Goal: Transaction & Acquisition: Book appointment/travel/reservation

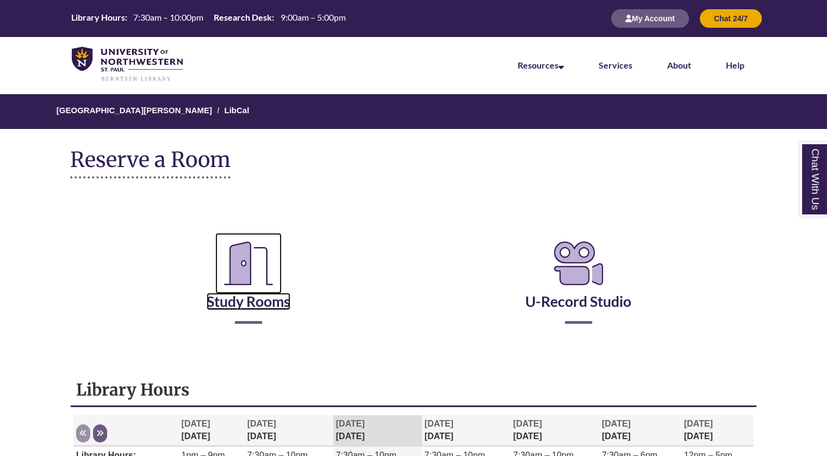
click at [229, 291] on icon "Reserve a Room" at bounding box center [248, 263] width 66 height 61
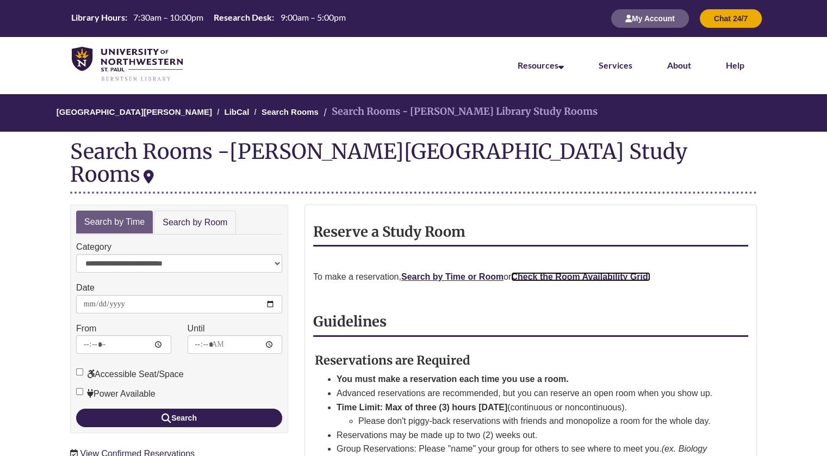
click at [532, 272] on strong "Check the Room Availability Grid." at bounding box center [580, 276] width 139 height 9
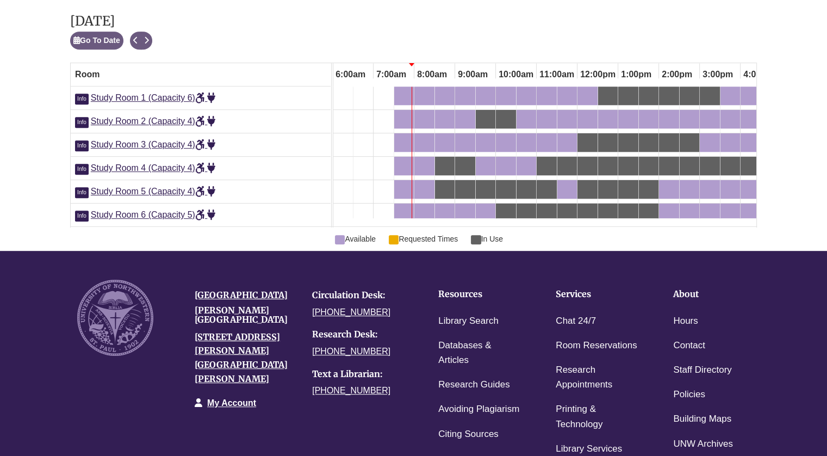
scroll to position [614, 0]
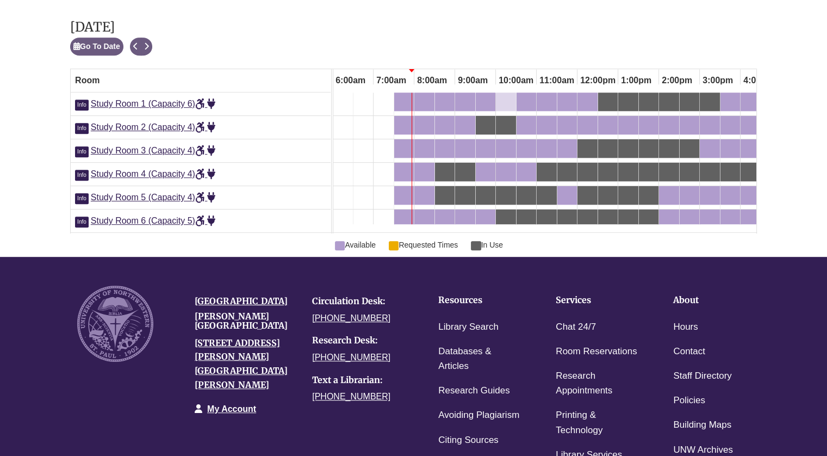
click at [502, 99] on div "10:00am Tuesday, October 7, 2025 - Study Room 1 - Available" at bounding box center [506, 102] width 18 height 12
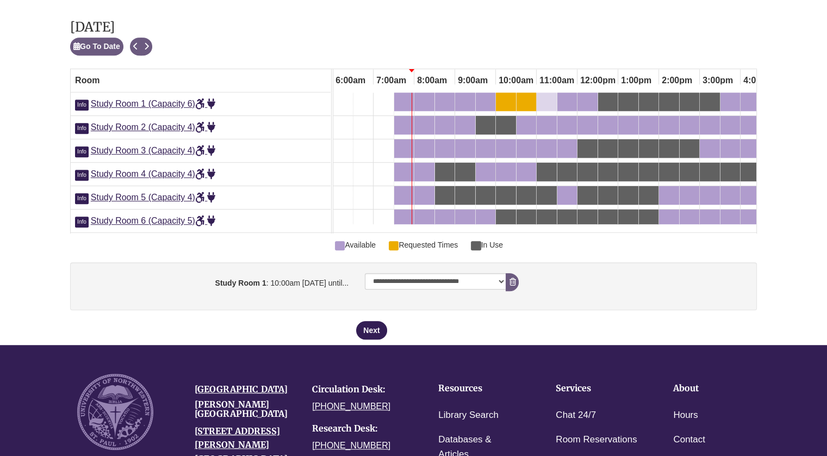
click at [548, 100] on div "11:00am Tuesday, October 7, 2025 - Study Room 1 - Available" at bounding box center [547, 102] width 18 height 12
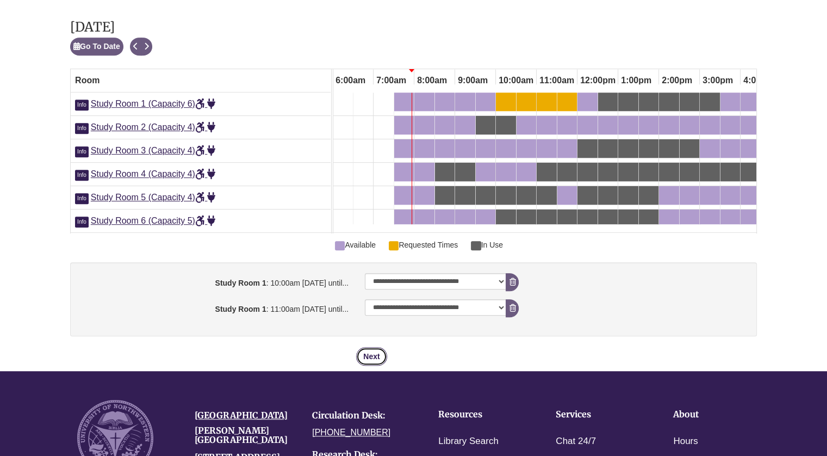
click at [377, 363] on button "Next" at bounding box center [371, 356] width 30 height 18
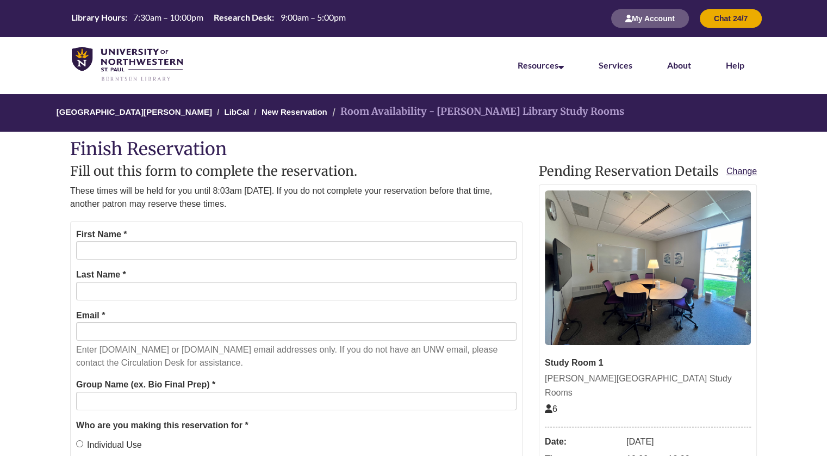
click at [289, 260] on form "First Name * Last Name * Email * Enter students.unwsp.edu or unwsp.edu email ad…" at bounding box center [296, 402] width 452 height 363
click at [289, 258] on input "First Name *" at bounding box center [296, 250] width 440 height 18
click at [283, 247] on input "First Name *" at bounding box center [296, 250] width 440 height 18
type input "******"
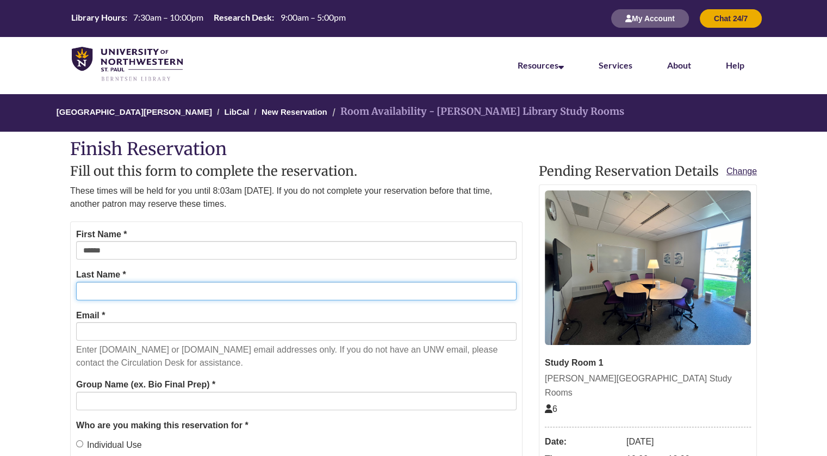
type input "*******"
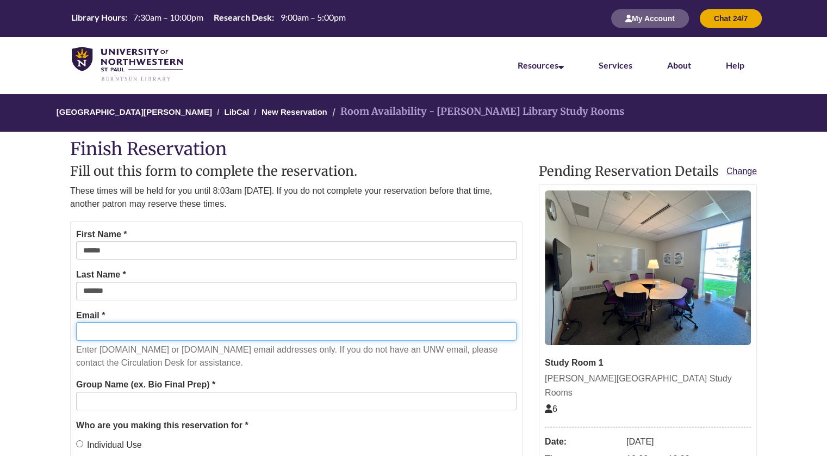
type input "**********"
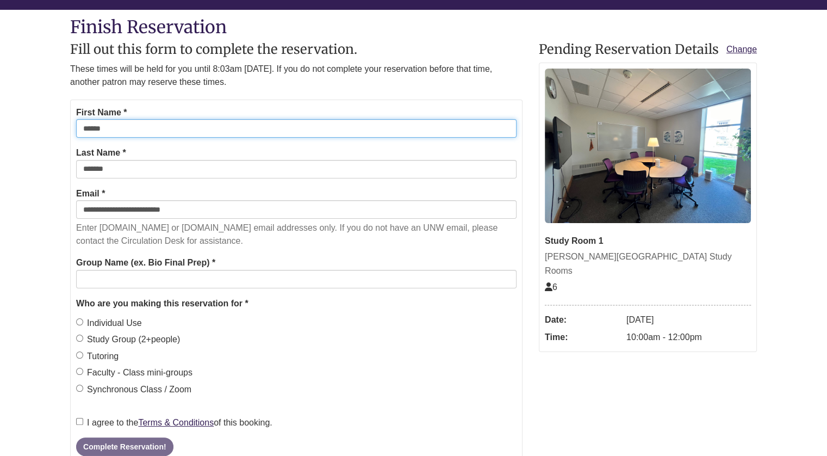
scroll to position [126, 0]
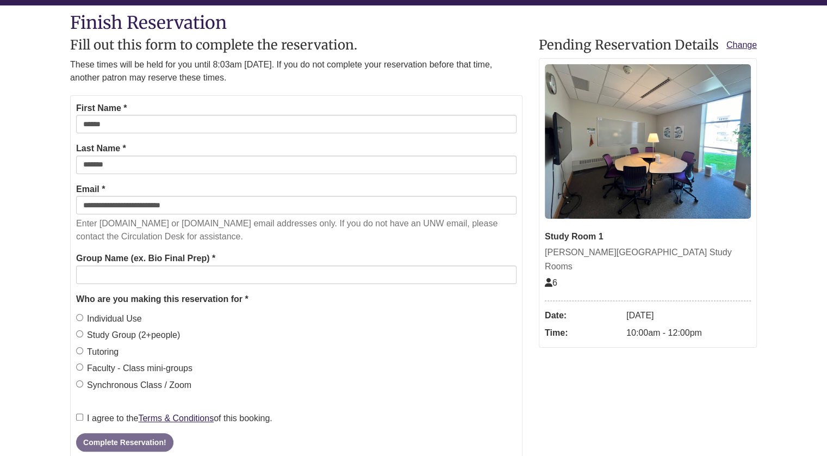
click at [105, 315] on label "Individual Use" at bounding box center [109, 318] width 66 height 14
click at [87, 413] on label "I agree to the Terms & Conditions of this booking." at bounding box center [174, 418] width 196 height 14
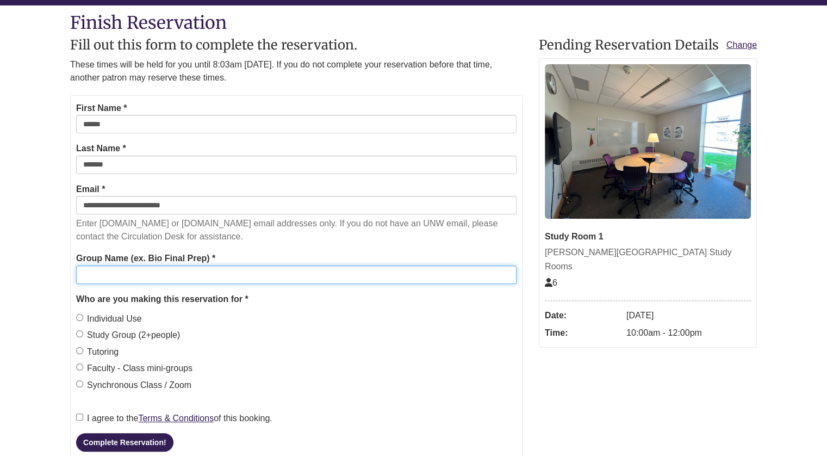
click at [112, 271] on input "Group Name (ex. Bio Final Prep) *" at bounding box center [296, 274] width 440 height 18
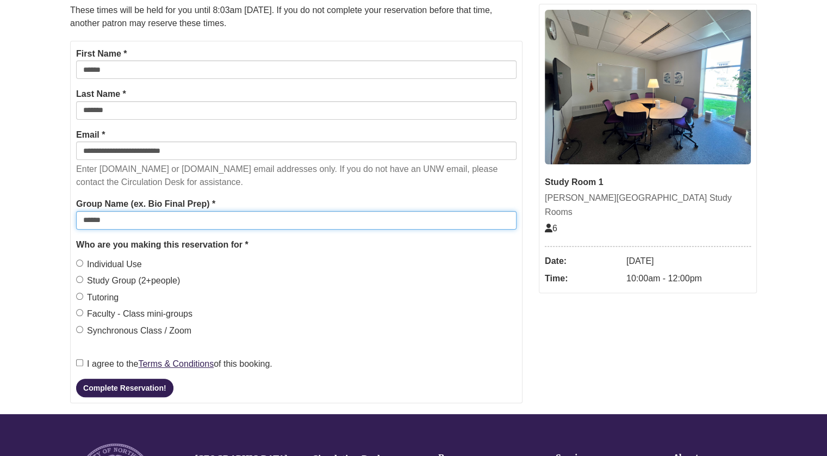
scroll to position [188, 0]
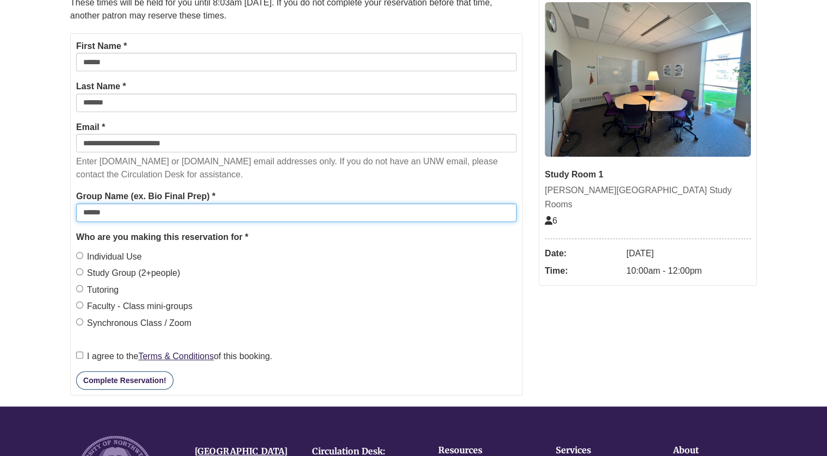
type input "******"
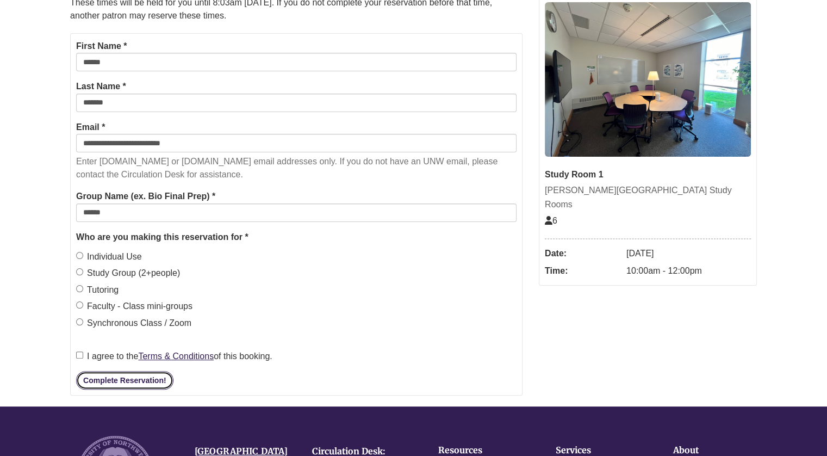
click at [116, 375] on button "Complete Reservation!" at bounding box center [124, 380] width 97 height 18
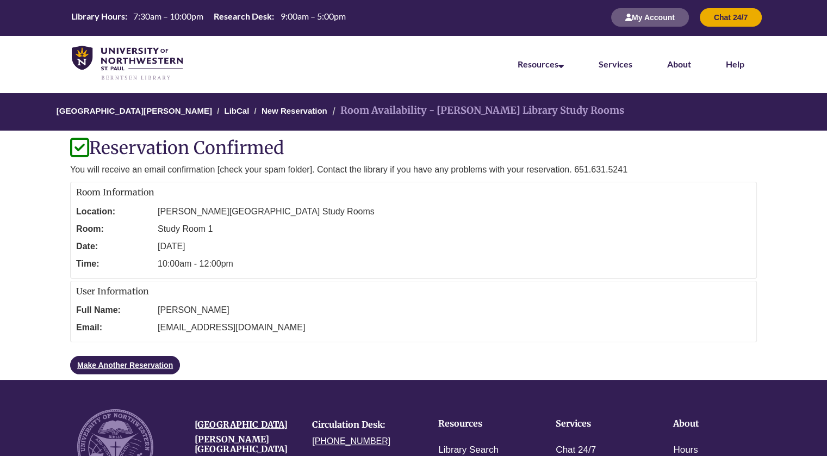
scroll to position [0, 0]
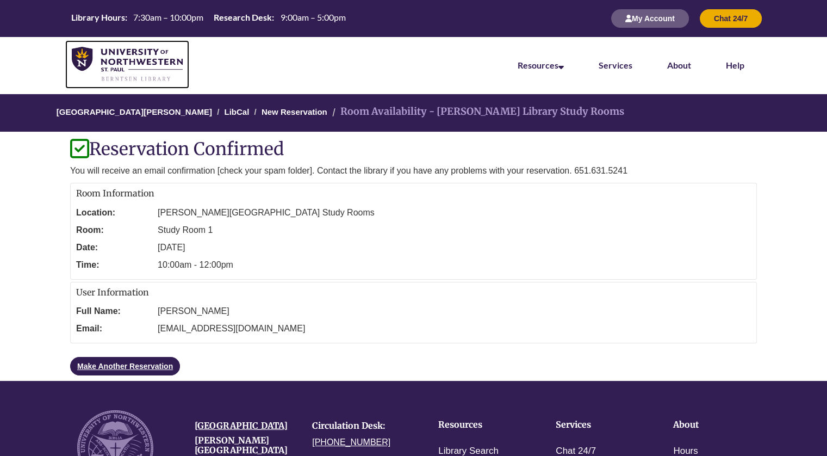
click at [123, 58] on img at bounding box center [127, 64] width 111 height 35
